Goal: Navigation & Orientation: Find specific page/section

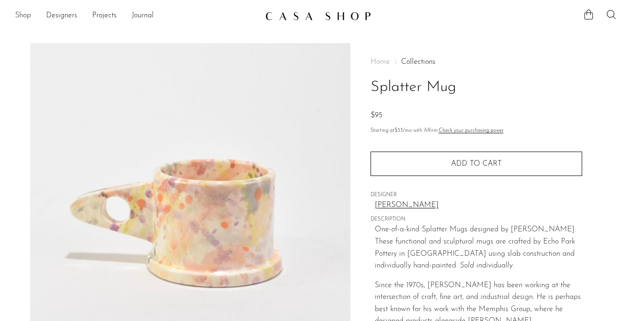
click at [18, 19] on link "Shop" at bounding box center [23, 16] width 16 height 12
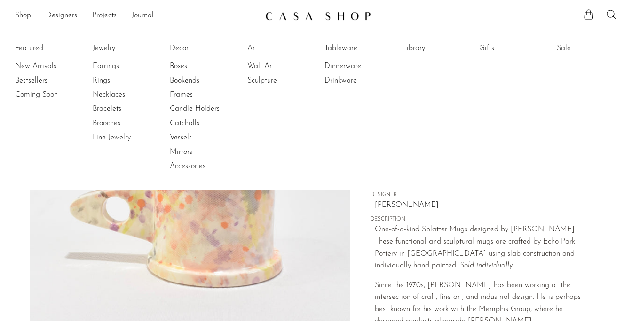
click at [28, 65] on link "New Arrivals" at bounding box center [50, 66] width 70 height 10
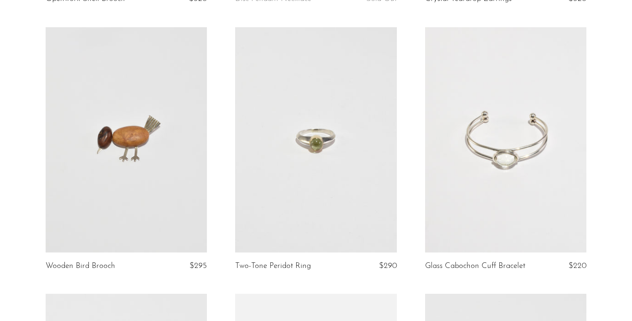
scroll to position [600, 0]
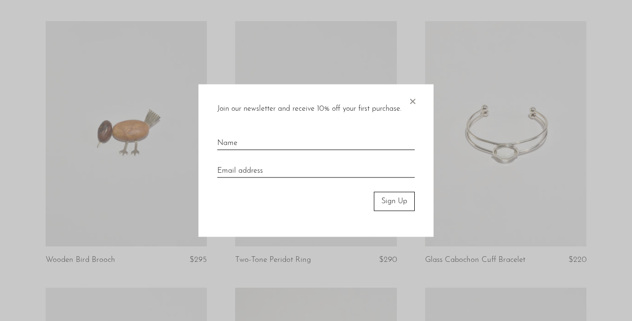
click at [23, 110] on div at bounding box center [316, 160] width 632 height 321
click at [411, 102] on span "×" at bounding box center [411, 100] width 9 height 30
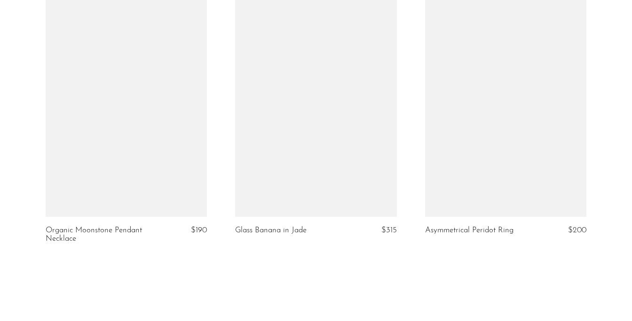
scroll to position [3218, 0]
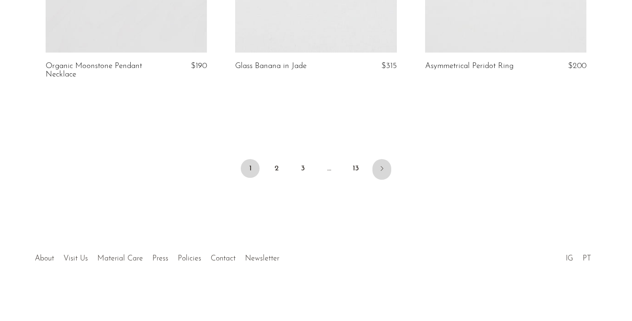
click at [380, 167] on icon "Next" at bounding box center [382, 169] width 8 height 8
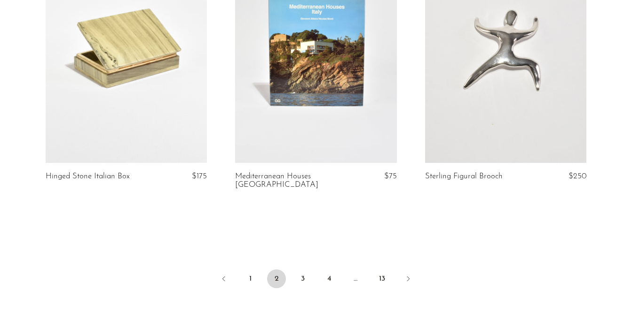
scroll to position [3109, 0]
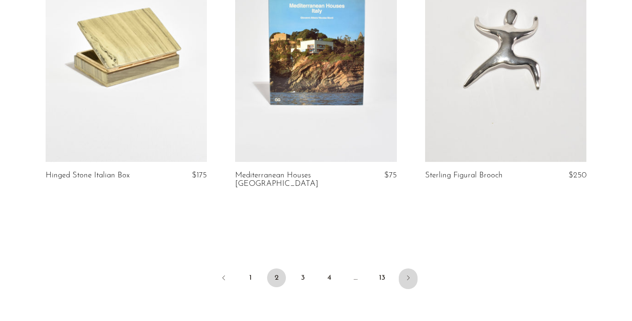
click at [407, 269] on link "Next" at bounding box center [408, 279] width 19 height 21
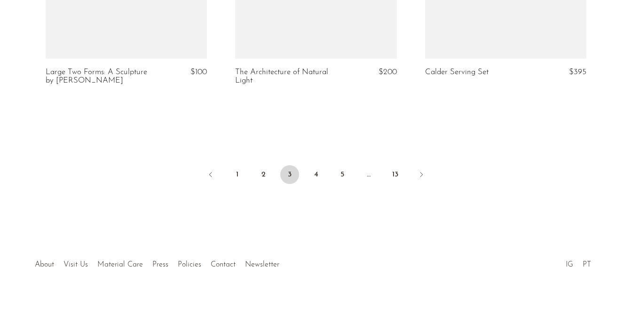
scroll to position [3235, 0]
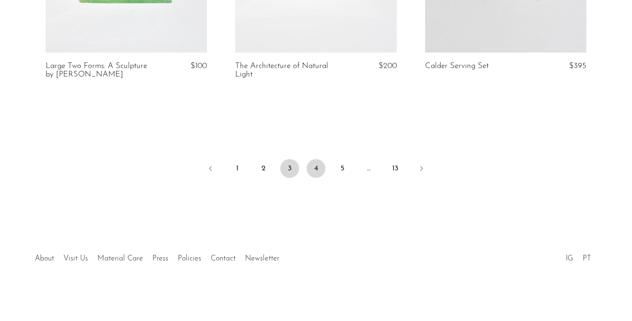
click at [314, 162] on link "4" at bounding box center [315, 168] width 19 height 19
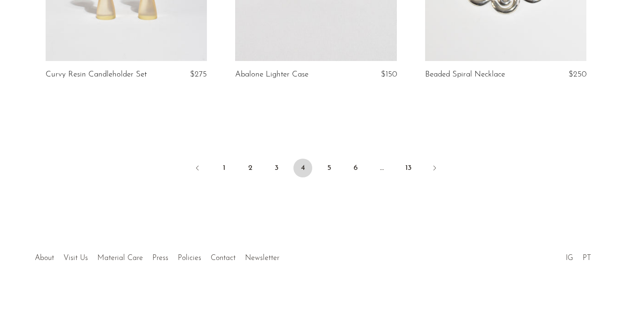
scroll to position [3227, 0]
click at [324, 171] on link "5" at bounding box center [329, 168] width 19 height 19
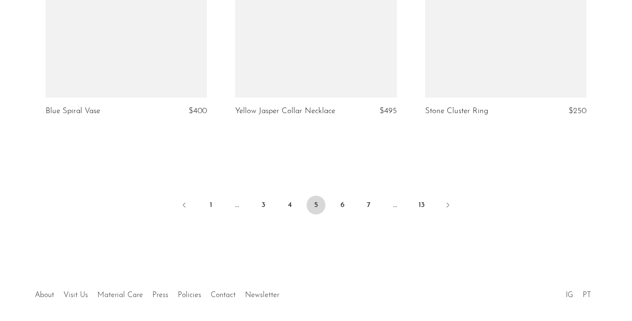
scroll to position [3199, 0]
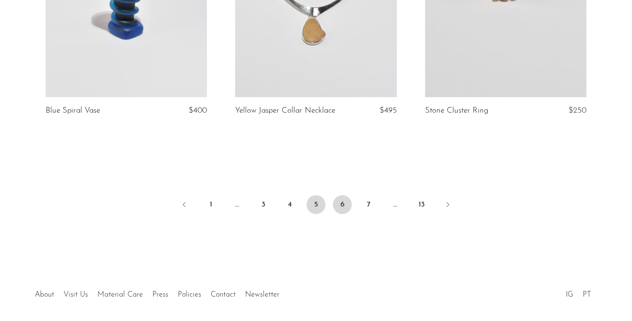
click at [343, 196] on link "6" at bounding box center [342, 205] width 19 height 19
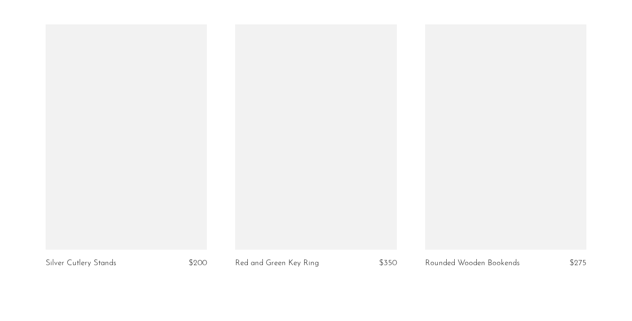
scroll to position [3244, 0]
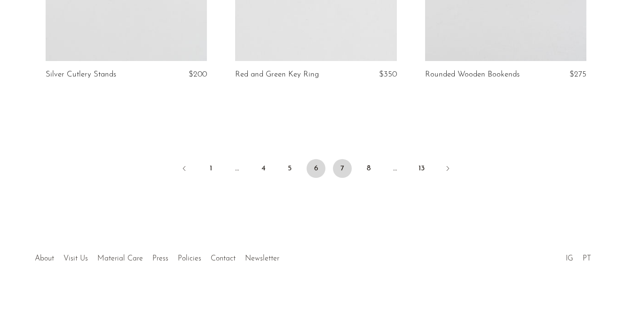
click at [339, 168] on link "7" at bounding box center [342, 168] width 19 height 19
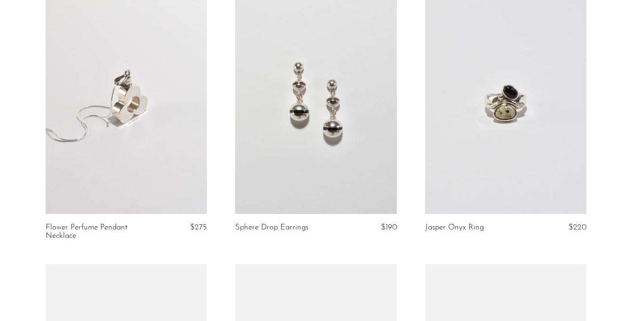
scroll to position [2855, 0]
